Goal: Communication & Community: Answer question/provide support

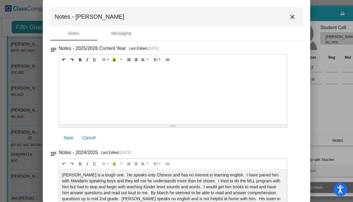
click at [290, 17] on mat-icon "close" at bounding box center [292, 16] width 7 height 7
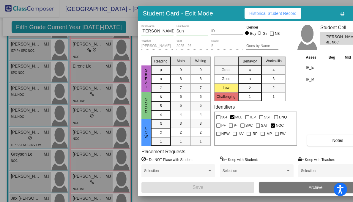
click at [23, 136] on div at bounding box center [176, 101] width 353 height 202
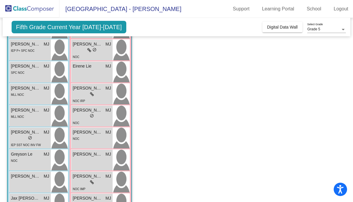
click at [23, 136] on div "lock do_not_disturb_alt" at bounding box center [30, 138] width 38 height 6
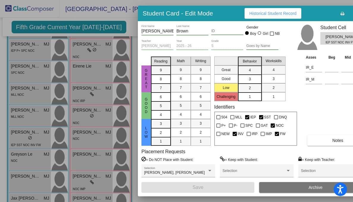
click at [334, 138] on span "Notes" at bounding box center [338, 140] width 11 height 5
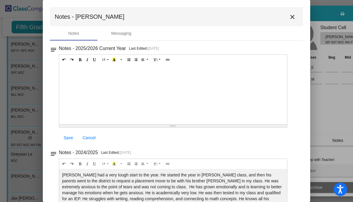
click at [290, 16] on mat-icon "close" at bounding box center [292, 16] width 7 height 7
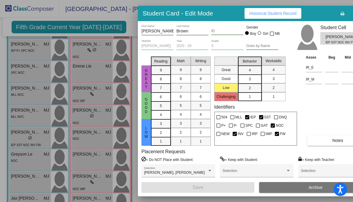
click at [28, 160] on div at bounding box center [176, 101] width 353 height 202
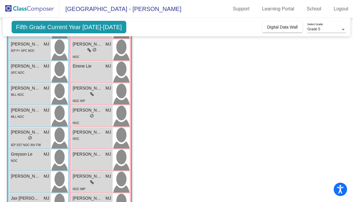
click at [28, 160] on div "NOC" at bounding box center [30, 160] width 38 height 6
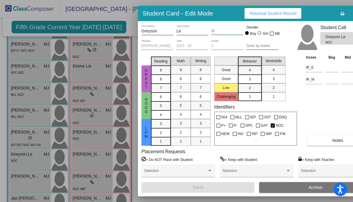
click at [326, 134] on div "Asses Beg Mid End IR_E IR_M Notes" at bounding box center [339, 100] width 68 height 92
click at [333, 139] on span "Notes" at bounding box center [338, 140] width 11 height 5
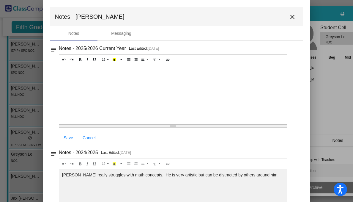
click at [290, 18] on mat-icon "close" at bounding box center [292, 16] width 7 height 7
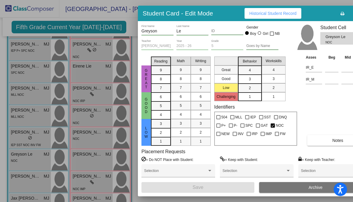
click at [24, 178] on div at bounding box center [176, 101] width 353 height 202
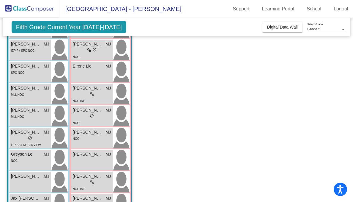
click at [24, 178] on span "[PERSON_NAME]" at bounding box center [26, 176] width 30 height 6
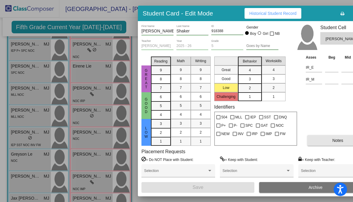
click at [336, 138] on span "Notes" at bounding box center [338, 140] width 11 height 5
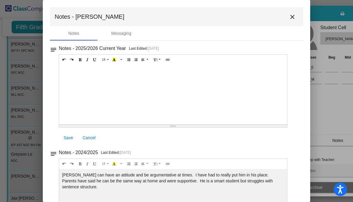
click at [289, 17] on mat-icon "close" at bounding box center [292, 16] width 7 height 7
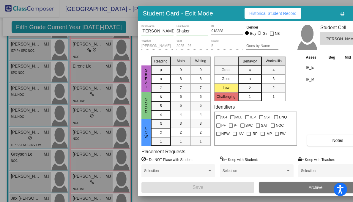
click at [27, 198] on div at bounding box center [176, 101] width 353 height 202
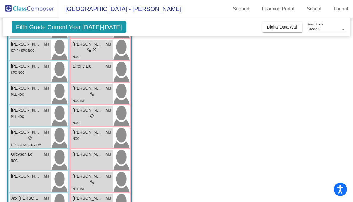
click at [27, 198] on span "Jax [PERSON_NAME]" at bounding box center [26, 198] width 30 height 6
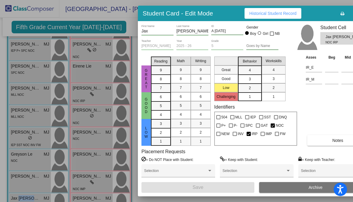
click at [327, 136] on button "Notes" at bounding box center [338, 140] width 61 height 11
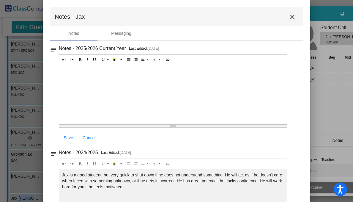
click at [290, 15] on mat-icon "close" at bounding box center [292, 16] width 7 height 7
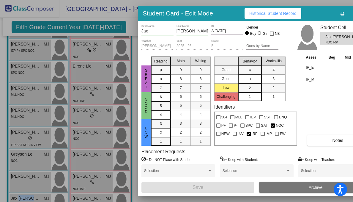
click at [38, 178] on div at bounding box center [176, 101] width 353 height 202
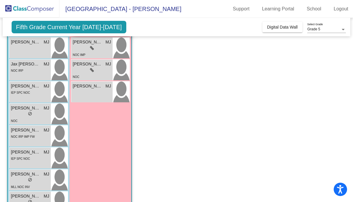
scroll to position [209, 0]
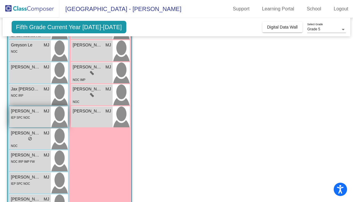
click at [29, 116] on span "IEP SPC NOC" at bounding box center [20, 117] width 19 height 3
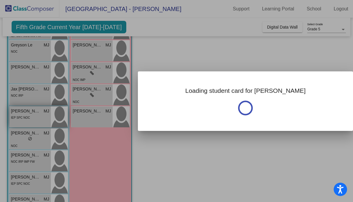
click at [29, 116] on div at bounding box center [176, 101] width 353 height 202
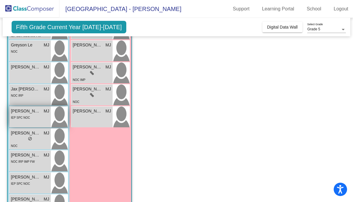
click at [24, 119] on span "IEP SPC NOC" at bounding box center [20, 117] width 19 height 3
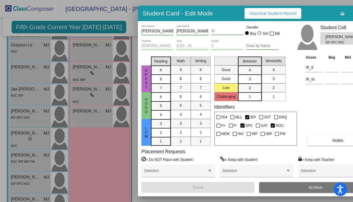
click at [333, 140] on span "Notes" at bounding box center [338, 140] width 11 height 5
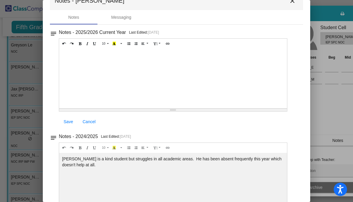
scroll to position [0, 0]
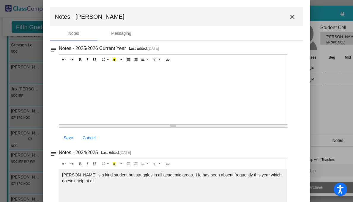
click at [289, 17] on mat-icon "close" at bounding box center [292, 16] width 7 height 7
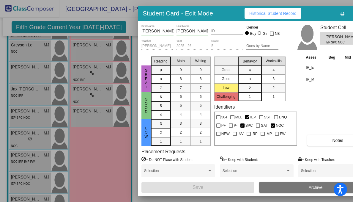
click at [19, 138] on div at bounding box center [176, 101] width 353 height 202
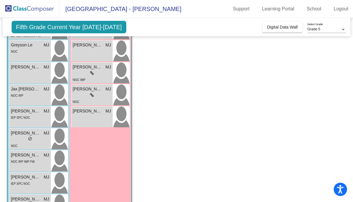
click at [19, 138] on div "lock do_not_disturb_alt" at bounding box center [30, 139] width 38 height 6
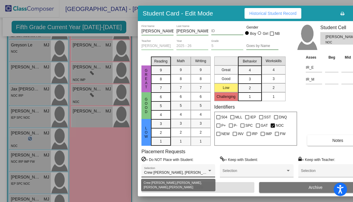
click at [210, 169] on div at bounding box center [209, 171] width 5 height 4
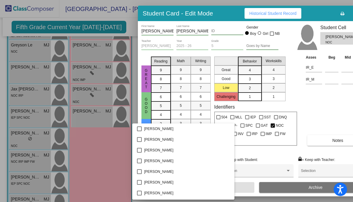
scroll to position [288, 0]
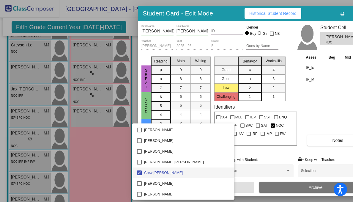
click at [315, 98] on div at bounding box center [176, 101] width 353 height 202
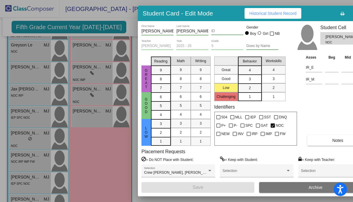
click at [330, 139] on button "Notes" at bounding box center [338, 140] width 61 height 11
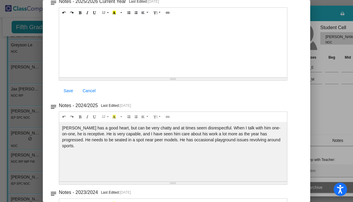
scroll to position [0, 0]
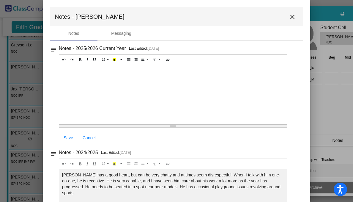
click at [290, 14] on mat-icon "close" at bounding box center [292, 16] width 7 height 7
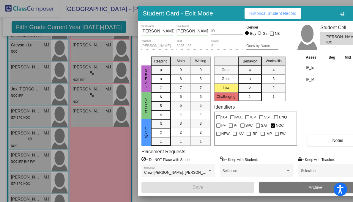
click at [25, 163] on div at bounding box center [176, 101] width 353 height 202
click at [25, 163] on span "NOC IRP IMP FW" at bounding box center [23, 161] width 24 height 3
click at [316, 171] on span at bounding box center [332, 173] width 63 height 4
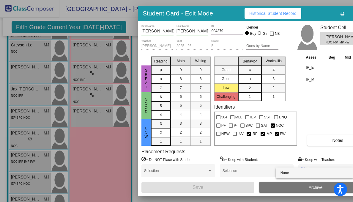
click at [323, 129] on div at bounding box center [176, 101] width 353 height 202
click at [332, 141] on button "Notes" at bounding box center [338, 140] width 61 height 11
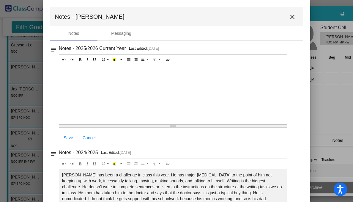
click at [289, 18] on mat-icon "close" at bounding box center [292, 16] width 7 height 7
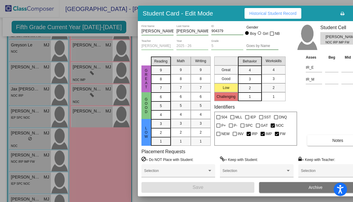
click at [26, 179] on div at bounding box center [176, 101] width 353 height 202
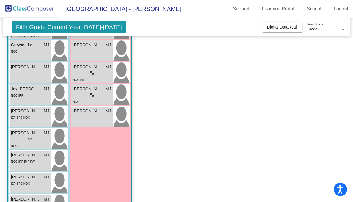
click at [26, 179] on span "[PERSON_NAME]" at bounding box center [26, 177] width 30 height 6
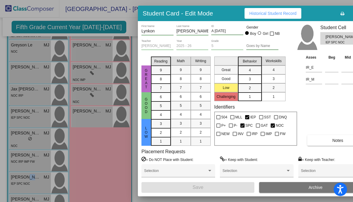
click at [324, 141] on button "Notes" at bounding box center [338, 140] width 61 height 11
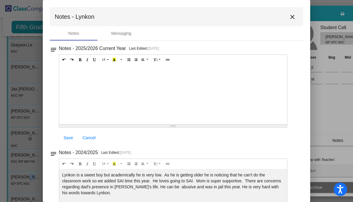
click at [289, 17] on mat-icon "close" at bounding box center [292, 16] width 7 height 7
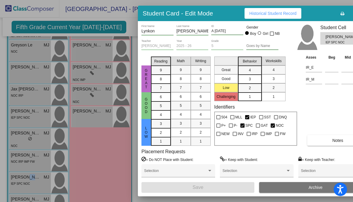
click at [29, 198] on div at bounding box center [176, 101] width 353 height 202
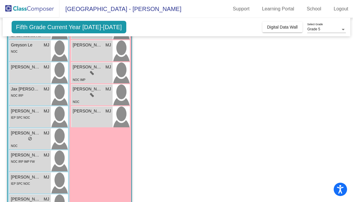
click at [29, 198] on span "[PERSON_NAME]" at bounding box center [26, 199] width 30 height 6
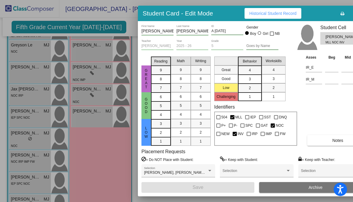
click at [330, 141] on button "Notes" at bounding box center [338, 140] width 61 height 11
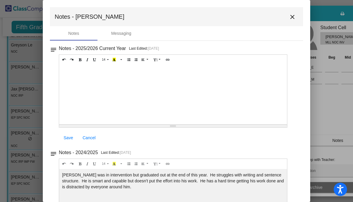
click at [290, 15] on mat-icon "close" at bounding box center [292, 16] width 7 height 7
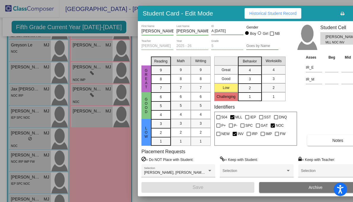
click at [103, 161] on div at bounding box center [176, 101] width 353 height 202
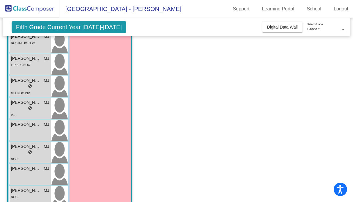
scroll to position [343, 0]
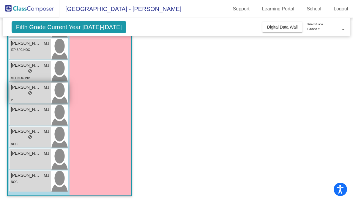
click at [20, 92] on div "lock do_not_disturb_alt" at bounding box center [30, 93] width 38 height 6
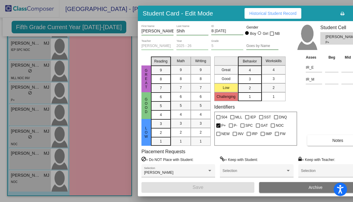
click at [335, 140] on span "Notes" at bounding box center [338, 140] width 11 height 5
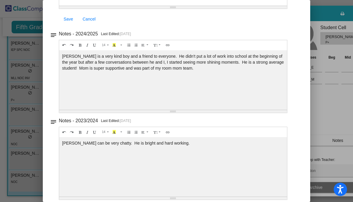
scroll to position [0, 0]
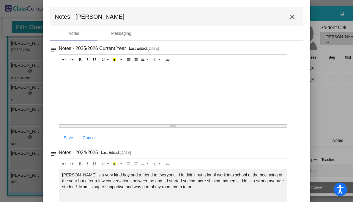
click at [290, 18] on mat-icon "close" at bounding box center [292, 16] width 7 height 7
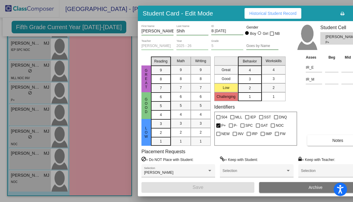
click at [109, 116] on div at bounding box center [176, 101] width 353 height 202
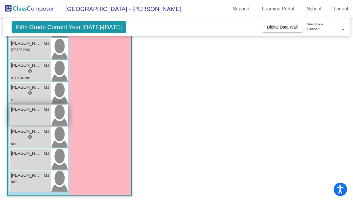
click at [33, 114] on div "[PERSON_NAME] lock do_not_disturb_alt" at bounding box center [30, 115] width 41 height 21
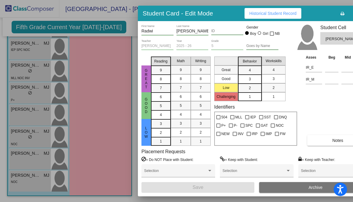
click at [328, 139] on button "Notes" at bounding box center [338, 140] width 61 height 11
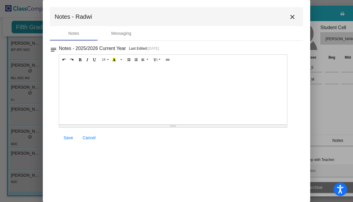
click at [294, 17] on mat-icon "close" at bounding box center [292, 16] width 7 height 7
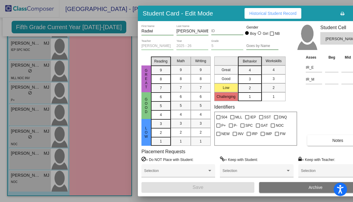
click at [98, 138] on div at bounding box center [176, 101] width 353 height 202
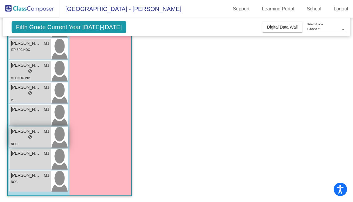
click at [17, 139] on div "lock do_not_disturb_alt" at bounding box center [30, 137] width 38 height 6
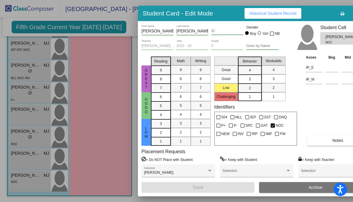
click at [327, 138] on button "Notes" at bounding box center [338, 140] width 61 height 11
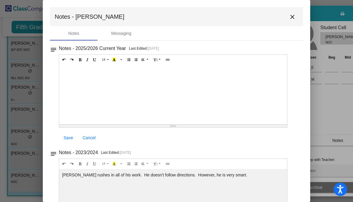
click at [289, 16] on mat-icon "close" at bounding box center [292, 16] width 7 height 7
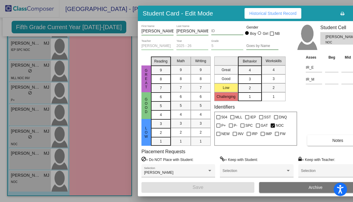
click at [81, 158] on div at bounding box center [176, 101] width 353 height 202
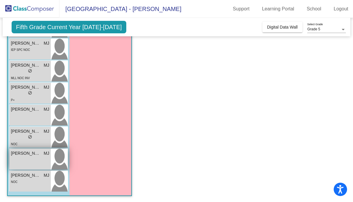
click at [37, 157] on div "Viaan [PERSON_NAME] lock do_not_disturb_alt" at bounding box center [30, 159] width 41 height 21
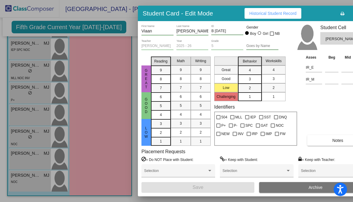
click at [338, 140] on span "Notes" at bounding box center [338, 140] width 11 height 5
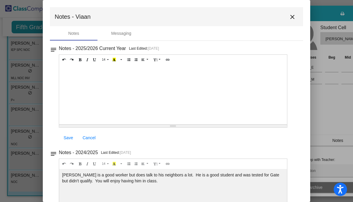
click at [289, 15] on mat-icon "close" at bounding box center [292, 16] width 7 height 7
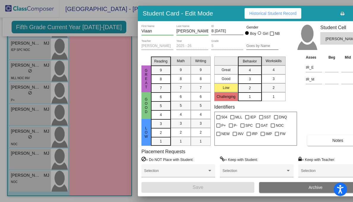
click at [31, 179] on div at bounding box center [176, 101] width 353 height 202
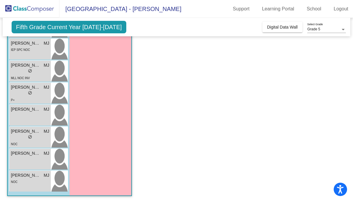
click at [31, 179] on div "NOC" at bounding box center [30, 181] width 38 height 6
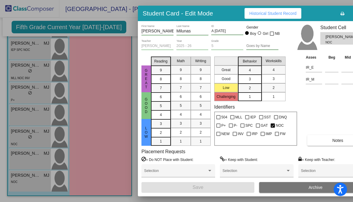
click at [326, 139] on button "Notes" at bounding box center [338, 140] width 61 height 11
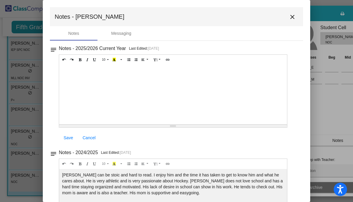
click at [291, 15] on mat-icon "close" at bounding box center [292, 16] width 7 height 7
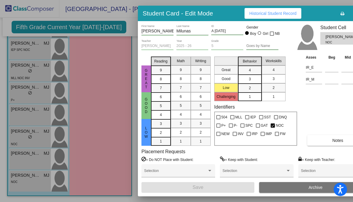
click at [123, 141] on div at bounding box center [176, 101] width 353 height 202
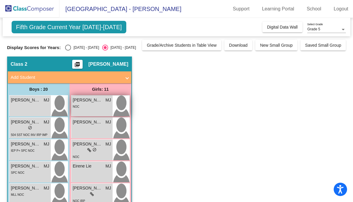
click at [95, 107] on div "NOC" at bounding box center [92, 106] width 38 height 6
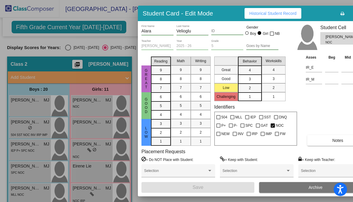
click at [338, 139] on span "Notes" at bounding box center [338, 140] width 11 height 5
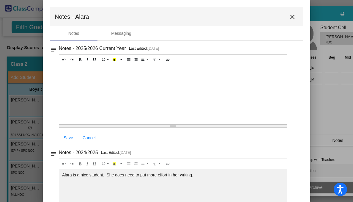
click at [291, 15] on mat-icon "close" at bounding box center [292, 16] width 7 height 7
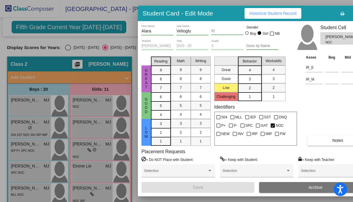
click at [90, 128] on div at bounding box center [176, 101] width 353 height 202
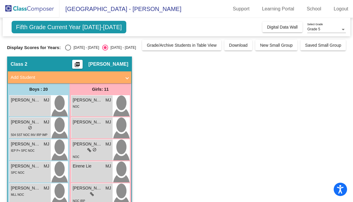
click at [90, 128] on div "Avnoor [PERSON_NAME] lock do_not_disturb_alt" at bounding box center [91, 127] width 41 height 21
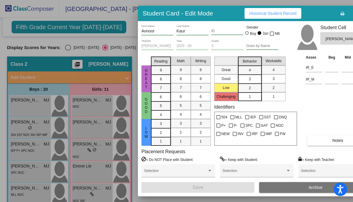
click at [333, 140] on span "Notes" at bounding box center [338, 140] width 11 height 5
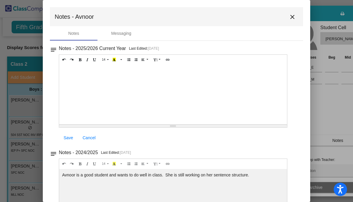
click at [289, 16] on mat-icon "close" at bounding box center [292, 16] width 7 height 7
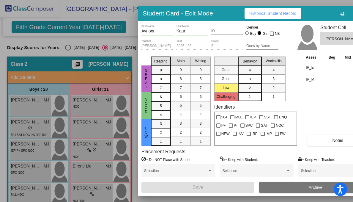
click at [100, 150] on div at bounding box center [176, 101] width 353 height 202
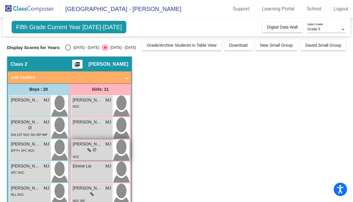
click at [82, 150] on div "lock do_not_disturb_alt" at bounding box center [92, 150] width 38 height 6
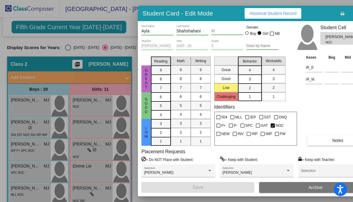
click at [327, 139] on button "Notes" at bounding box center [338, 140] width 61 height 11
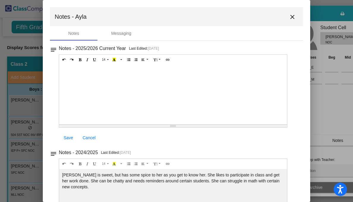
click at [289, 18] on mat-icon "close" at bounding box center [292, 16] width 7 height 7
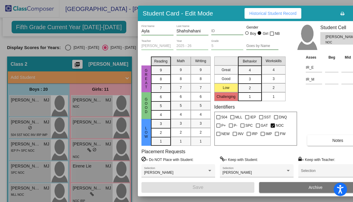
click at [89, 121] on div at bounding box center [176, 101] width 353 height 202
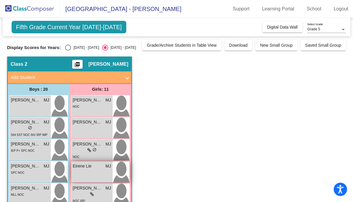
click at [87, 178] on div "Eirene Lie MJ lock do_not_disturb_alt" at bounding box center [91, 172] width 41 height 21
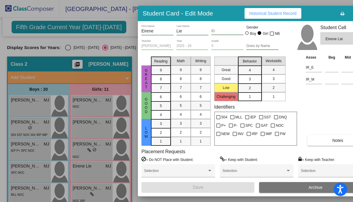
click at [325, 137] on button "Notes" at bounding box center [338, 140] width 61 height 11
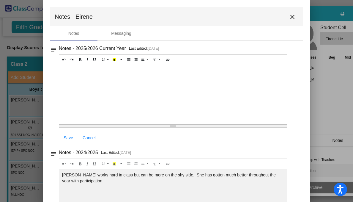
click at [291, 13] on mat-icon "close" at bounding box center [292, 16] width 7 height 7
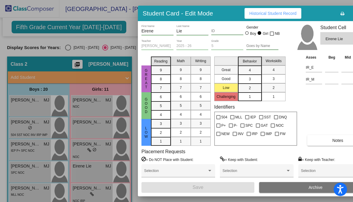
click at [87, 191] on div at bounding box center [176, 101] width 353 height 202
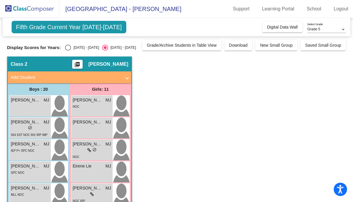
click at [87, 191] on div "lock do_not_disturb_alt" at bounding box center [92, 194] width 38 height 6
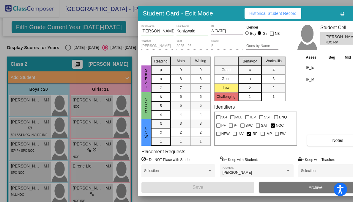
click at [325, 139] on button "Notes" at bounding box center [338, 140] width 61 height 11
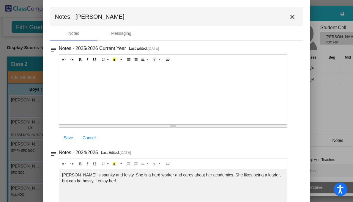
click at [291, 17] on mat-icon "close" at bounding box center [292, 16] width 7 height 7
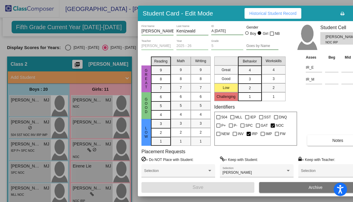
click at [85, 189] on div at bounding box center [176, 101] width 353 height 202
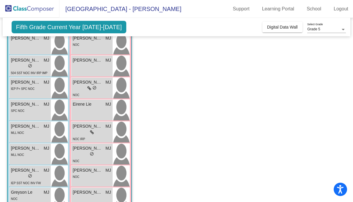
scroll to position [67, 0]
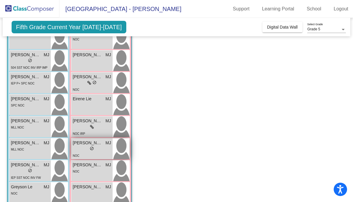
click at [84, 146] on div "lock do_not_disturb_alt" at bounding box center [92, 149] width 38 height 6
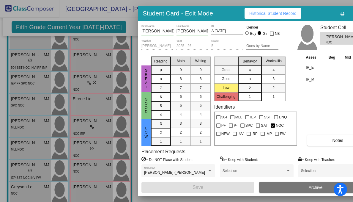
click at [321, 138] on button "Notes" at bounding box center [338, 140] width 61 height 11
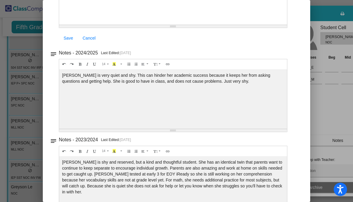
scroll to position [0, 0]
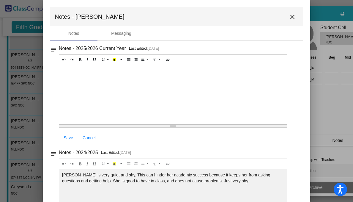
click at [289, 18] on mat-icon "close" at bounding box center [292, 16] width 7 height 7
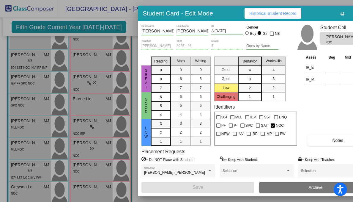
click at [84, 154] on div at bounding box center [176, 101] width 353 height 202
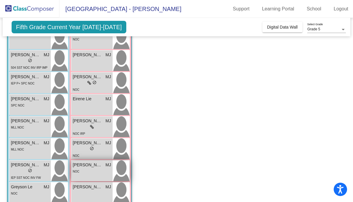
click at [87, 168] on div "NOC" at bounding box center [92, 171] width 38 height 6
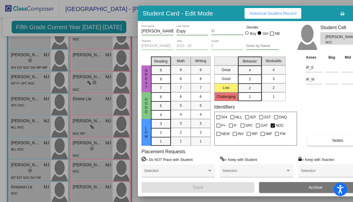
click at [326, 141] on button "Notes" at bounding box center [338, 140] width 61 height 11
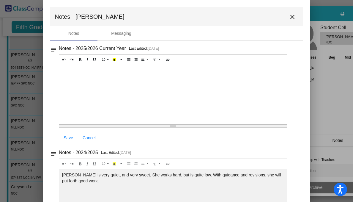
click at [289, 17] on mat-icon "close" at bounding box center [292, 16] width 7 height 7
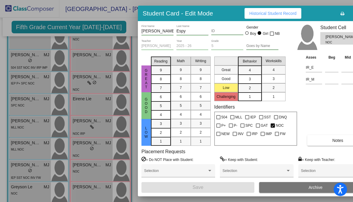
click at [87, 189] on div at bounding box center [176, 101] width 353 height 202
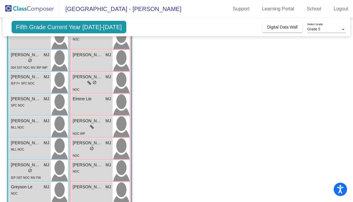
click at [87, 189] on span "[PERSON_NAME]" at bounding box center [88, 187] width 30 height 6
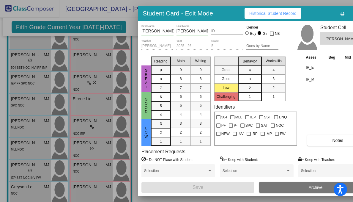
click at [324, 138] on button "Notes" at bounding box center [338, 140] width 61 height 11
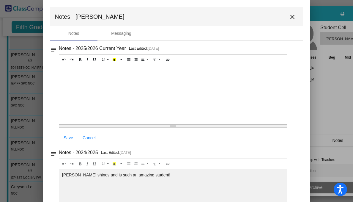
click at [290, 15] on mat-icon "close" at bounding box center [292, 16] width 7 height 7
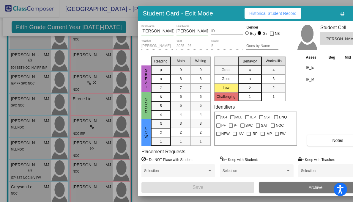
click at [90, 170] on div at bounding box center [176, 101] width 353 height 202
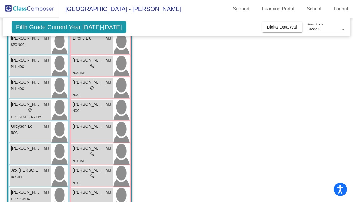
scroll to position [128, 0]
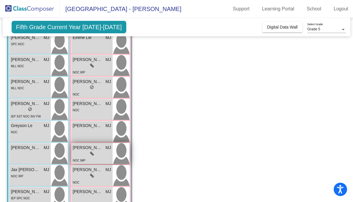
click at [82, 151] on div "lock do_not_disturb_alt" at bounding box center [92, 154] width 38 height 6
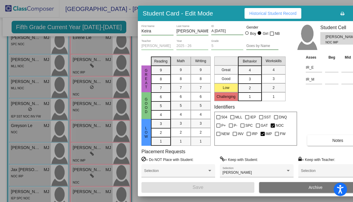
click at [325, 141] on button "Notes" at bounding box center [338, 140] width 61 height 11
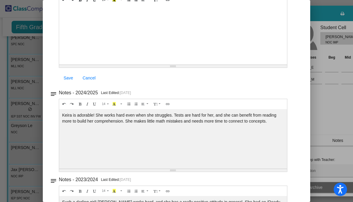
scroll to position [0, 0]
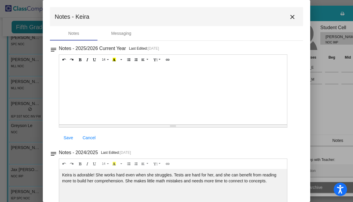
click at [289, 18] on mat-icon "close" at bounding box center [292, 16] width 7 height 7
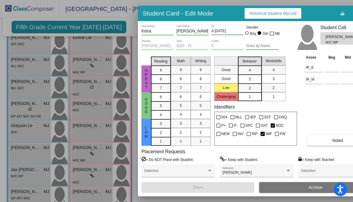
click at [81, 176] on div at bounding box center [176, 101] width 353 height 202
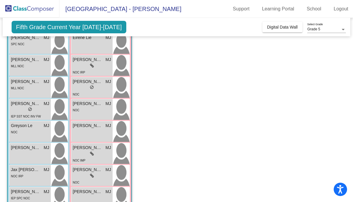
click at [81, 176] on div "lock do_not_disturb_alt" at bounding box center [92, 176] width 38 height 6
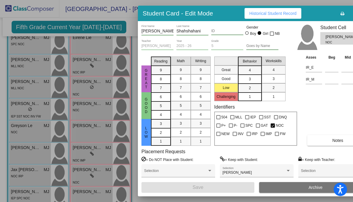
click at [335, 140] on span "Notes" at bounding box center [338, 140] width 11 height 5
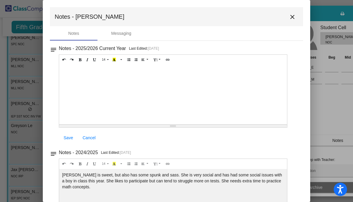
click at [290, 18] on mat-icon "close" at bounding box center [292, 16] width 7 height 7
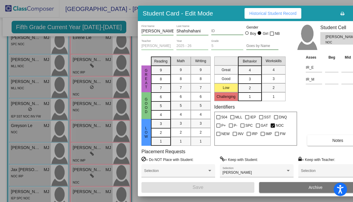
click at [86, 192] on div at bounding box center [176, 101] width 353 height 202
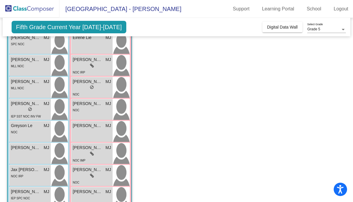
click at [86, 192] on span "[PERSON_NAME]" at bounding box center [88, 192] width 30 height 6
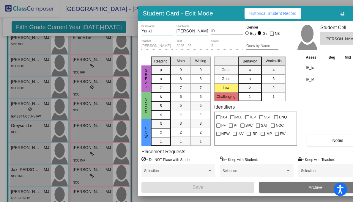
click at [321, 137] on button "Notes" at bounding box center [338, 140] width 61 height 11
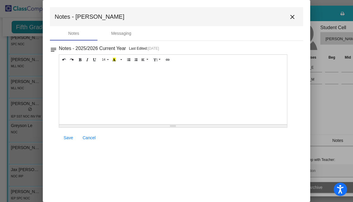
click at [292, 18] on mat-icon "close" at bounding box center [292, 16] width 7 height 7
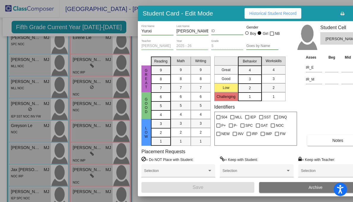
click at [83, 182] on div at bounding box center [176, 101] width 353 height 202
